Goal: Information Seeking & Learning: Learn about a topic

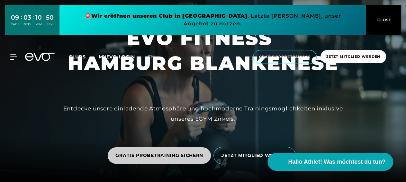
click at [168, 153] on span "GRATIS PROBETRAINING SICHERN" at bounding box center [160, 156] width 88 height 7
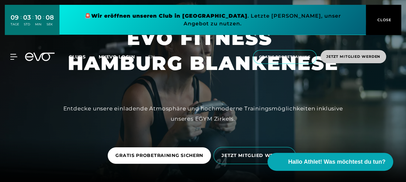
click at [346, 55] on span "Jetzt Mitglied werden" at bounding box center [354, 56] width 66 height 13
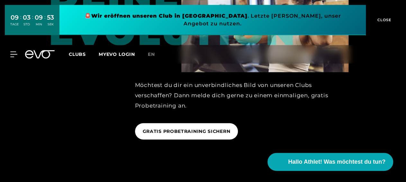
scroll to position [770, 0]
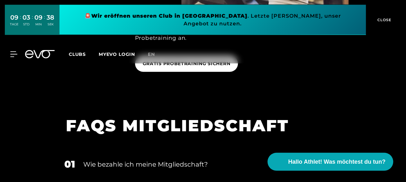
scroll to position [867, 0]
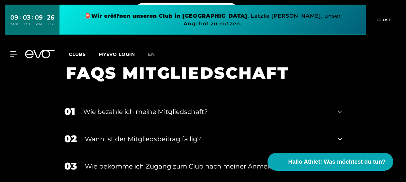
scroll to position [896, 0]
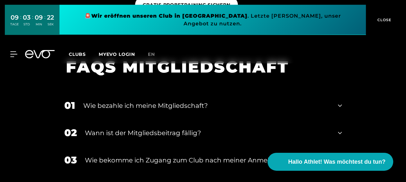
click at [339, 61] on div "MyEVO Login Über EVO Mitgliedschaften Probetraining TAGESPASS EVO Studios [GEOG…" at bounding box center [203, 54] width 406 height 29
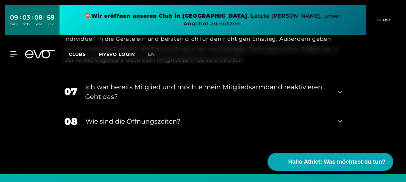
scroll to position [1176, 0]
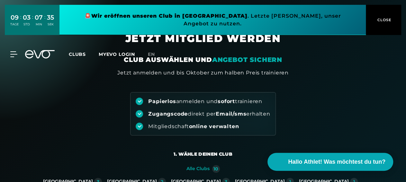
click at [387, 9] on button "CLOSE" at bounding box center [383, 20] width 35 height 30
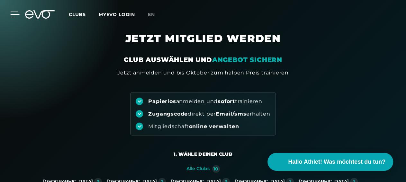
click at [14, 13] on icon at bounding box center [14, 15] width 9 height 6
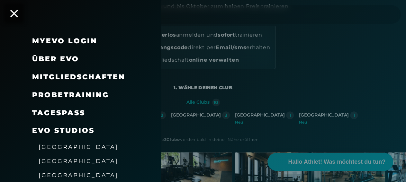
scroll to position [132, 0]
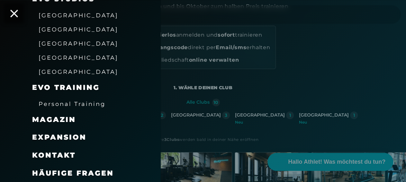
click at [60, 173] on span "Häufige Fragen" at bounding box center [73, 173] width 82 height 9
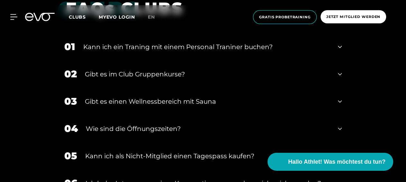
scroll to position [932, 0]
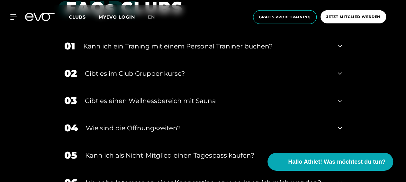
click at [338, 73] on div "02 ﻿Gibt es im Club Gruppenkurse?" at bounding box center [203, 73] width 291 height 27
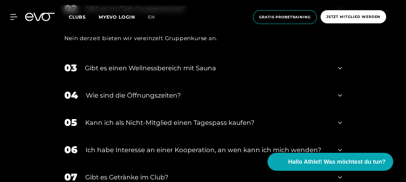
scroll to position [997, 0]
click at [342, 67] on icon at bounding box center [340, 68] width 4 height 2
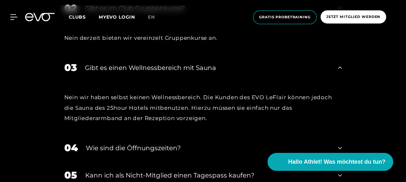
click at [342, 67] on icon at bounding box center [340, 68] width 4 height 8
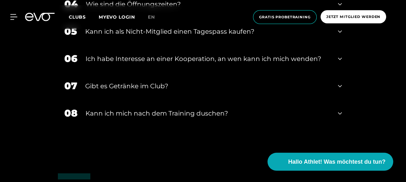
scroll to position [1088, 0]
click at [338, 109] on div "08 Kann ich mich nach dem Training duschen?" at bounding box center [203, 113] width 291 height 27
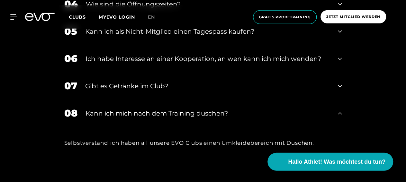
click at [338, 109] on div "08 Kann ich mich nach dem Training duschen?" at bounding box center [203, 113] width 291 height 27
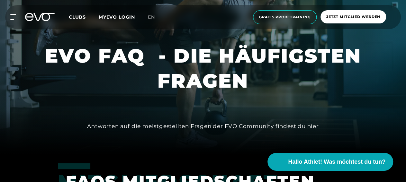
scroll to position [0, 0]
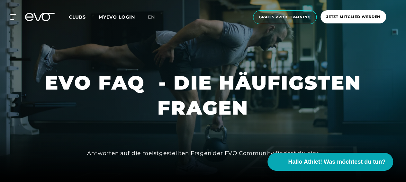
click at [86, 17] on span "Clubs" at bounding box center [77, 17] width 17 height 6
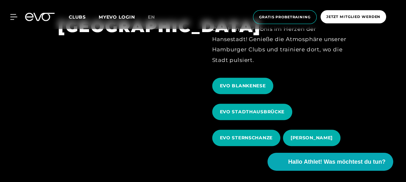
scroll to position [216, 0]
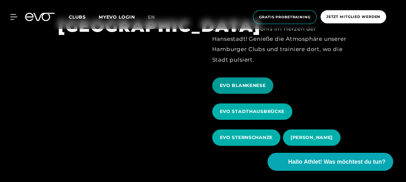
click at [257, 78] on span "EVO BLANKENESE" at bounding box center [242, 86] width 61 height 16
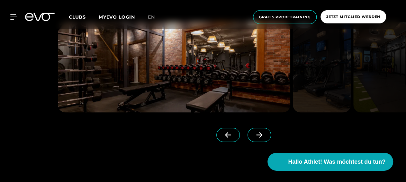
scroll to position [459, 0]
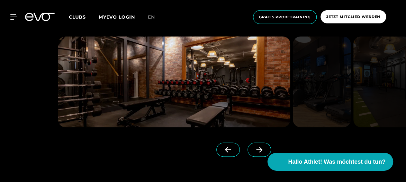
click at [258, 152] on icon at bounding box center [259, 150] width 11 height 6
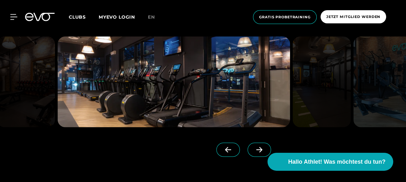
click at [258, 152] on icon at bounding box center [259, 150] width 11 height 6
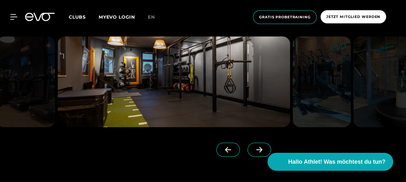
click at [258, 152] on icon at bounding box center [259, 150] width 11 height 6
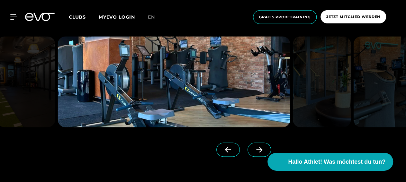
click at [258, 152] on icon at bounding box center [259, 150] width 11 height 6
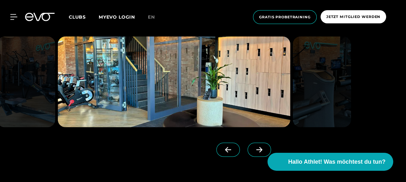
click at [258, 152] on icon at bounding box center [259, 150] width 11 height 6
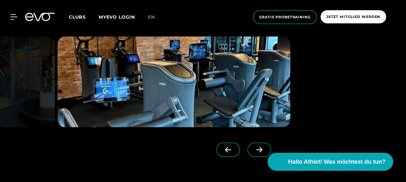
click at [258, 152] on icon at bounding box center [259, 150] width 11 height 6
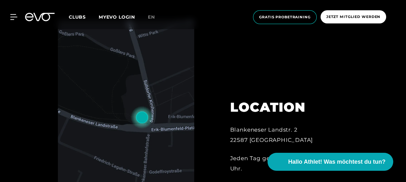
scroll to position [0, 0]
